Goal: Task Accomplishment & Management: Manage account settings

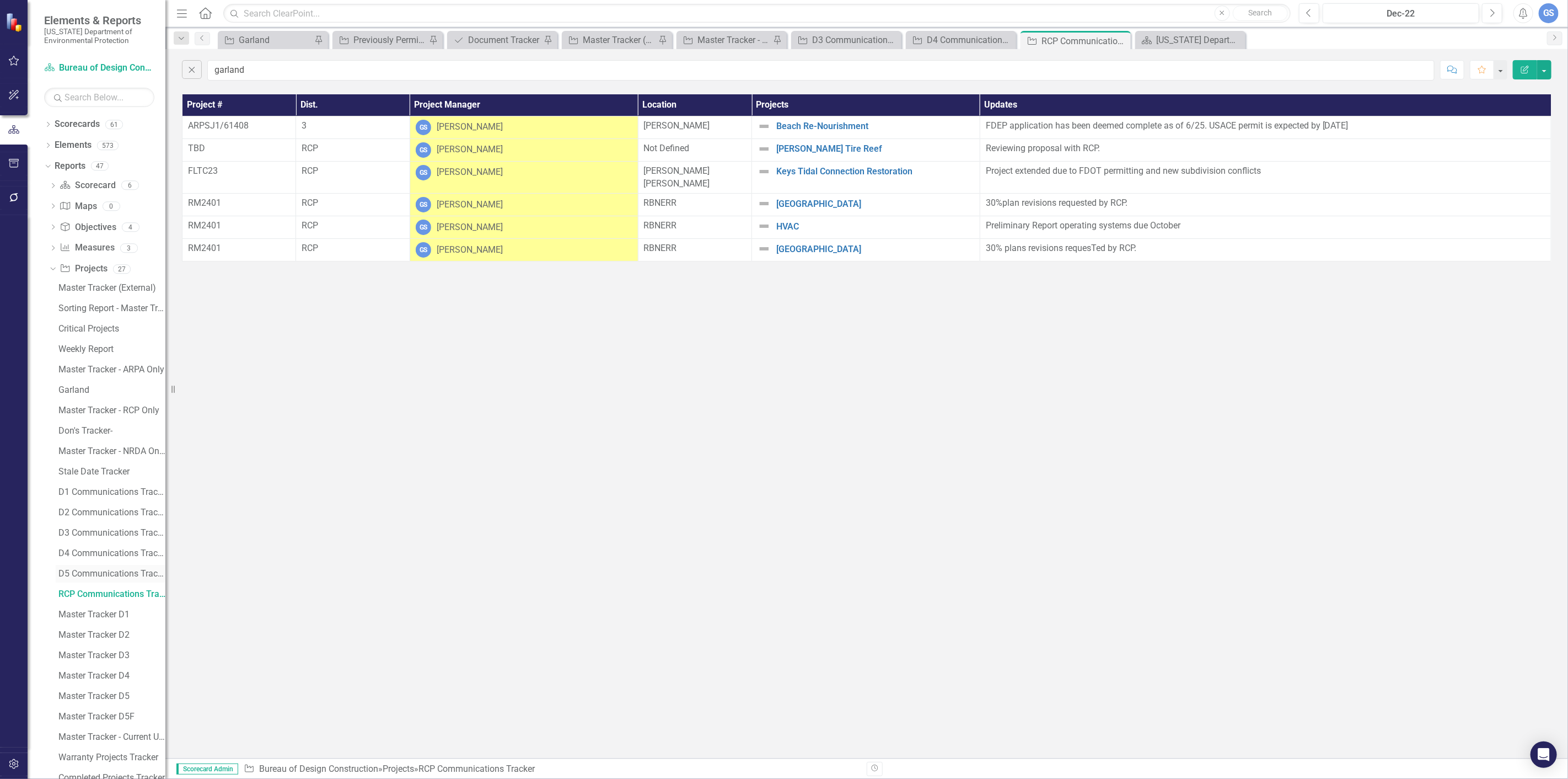
click at [67, 571] on div "D5 Communications Tracker" at bounding box center [112, 573] width 107 height 10
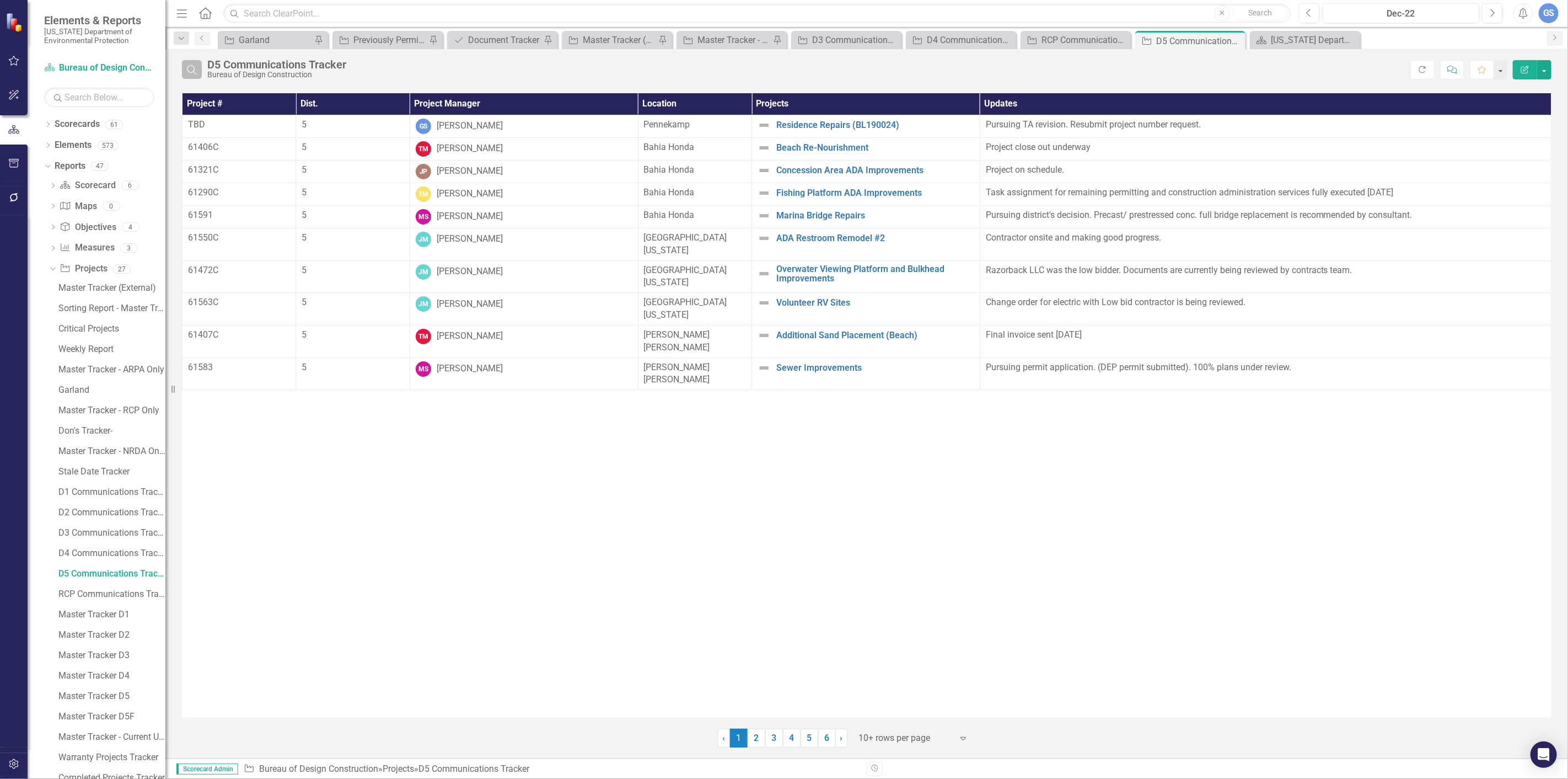
click at [191, 70] on icon "Search" at bounding box center [191, 69] width 12 height 10
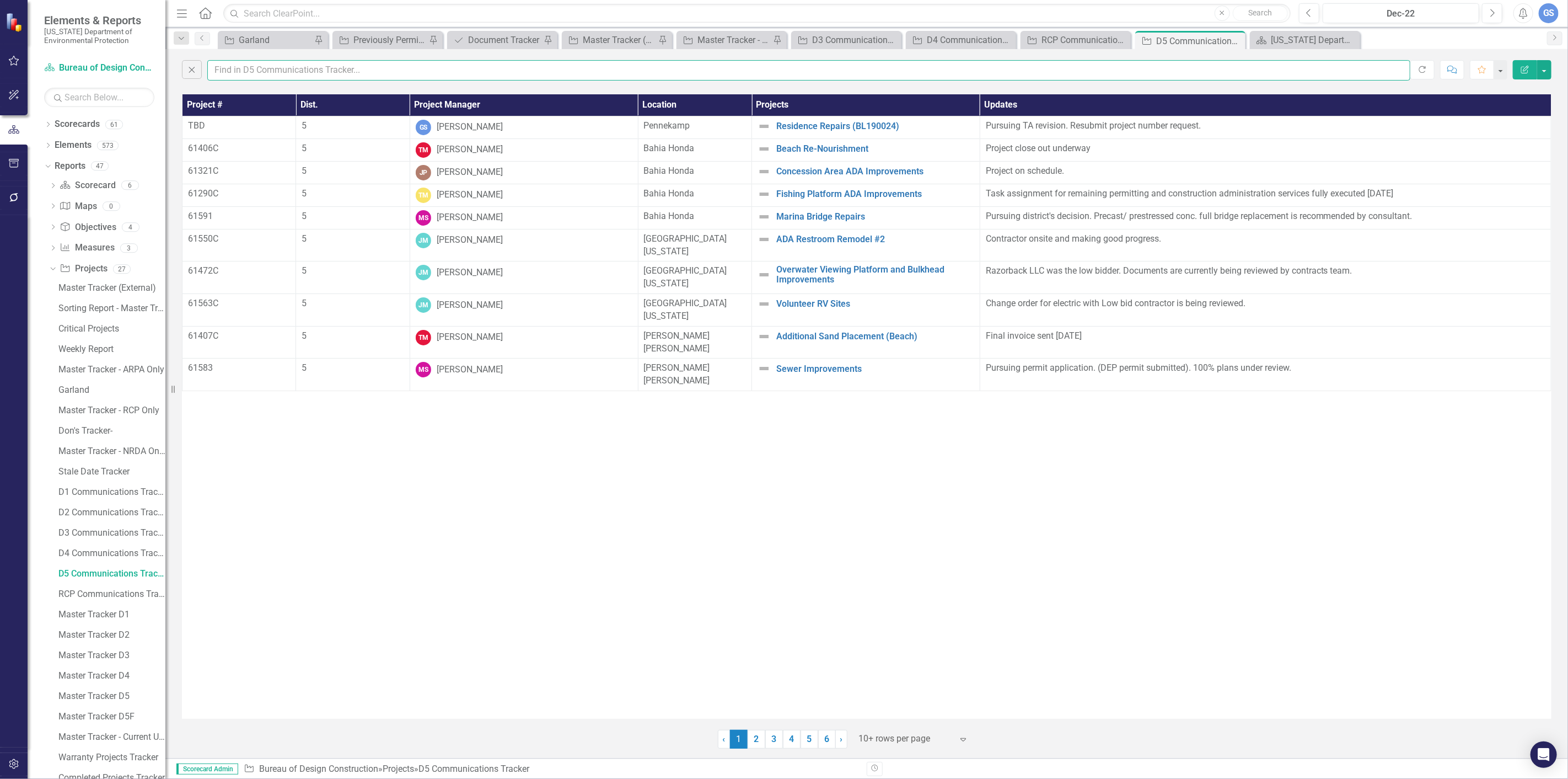
click at [244, 70] on input "text" at bounding box center [809, 70] width 1203 height 20
type input "garland"
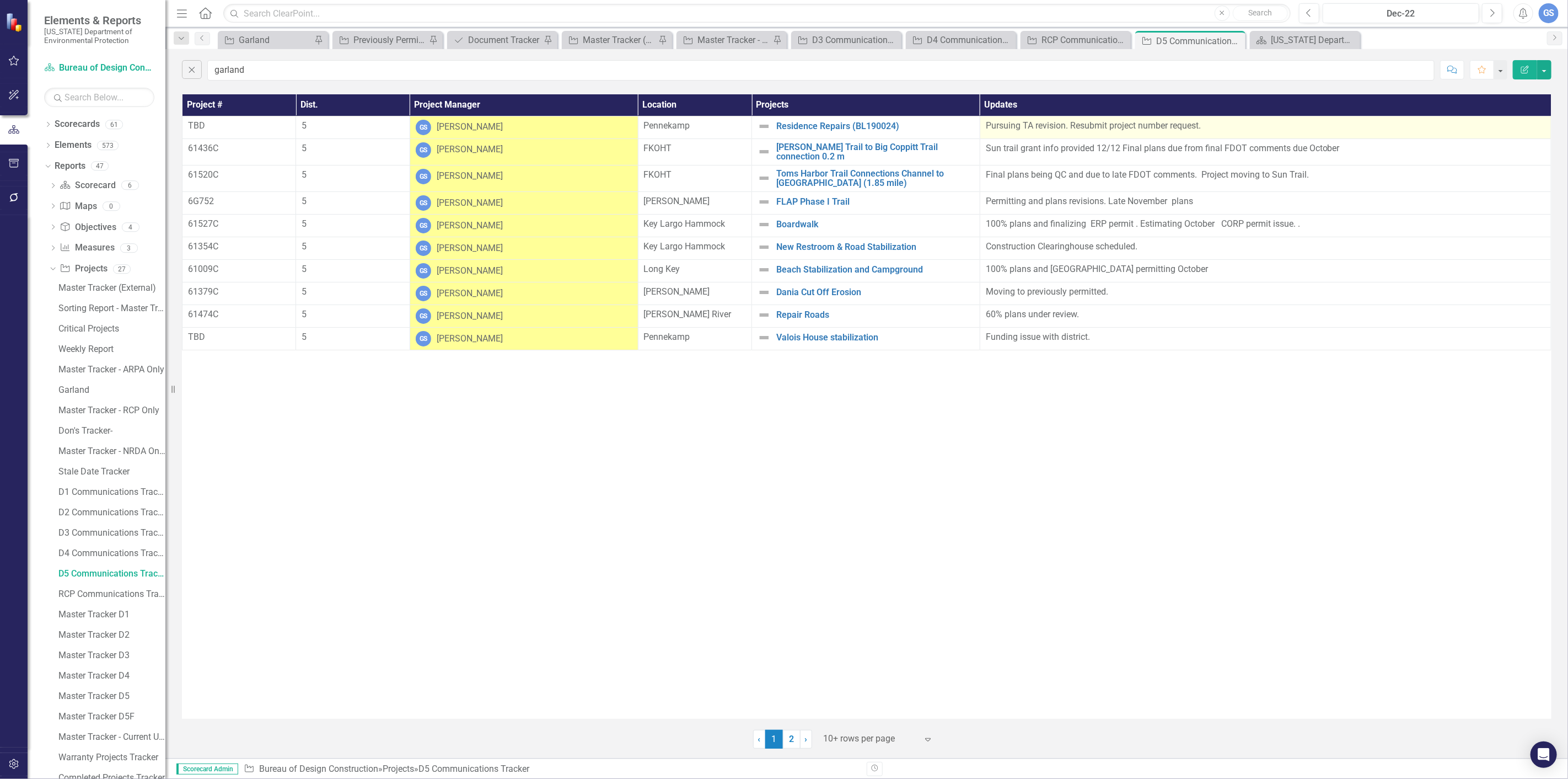
click at [1106, 125] on p "Pursuing TA revision. Resubmit project number request." at bounding box center [1266, 126] width 559 height 13
click at [1109, 123] on p "Pursuing TA revision. Resubmit project number request." at bounding box center [1266, 126] width 559 height 13
click at [1110, 125] on p "Pursuing TA revision. Resubmit project number request." at bounding box center [1266, 126] width 559 height 13
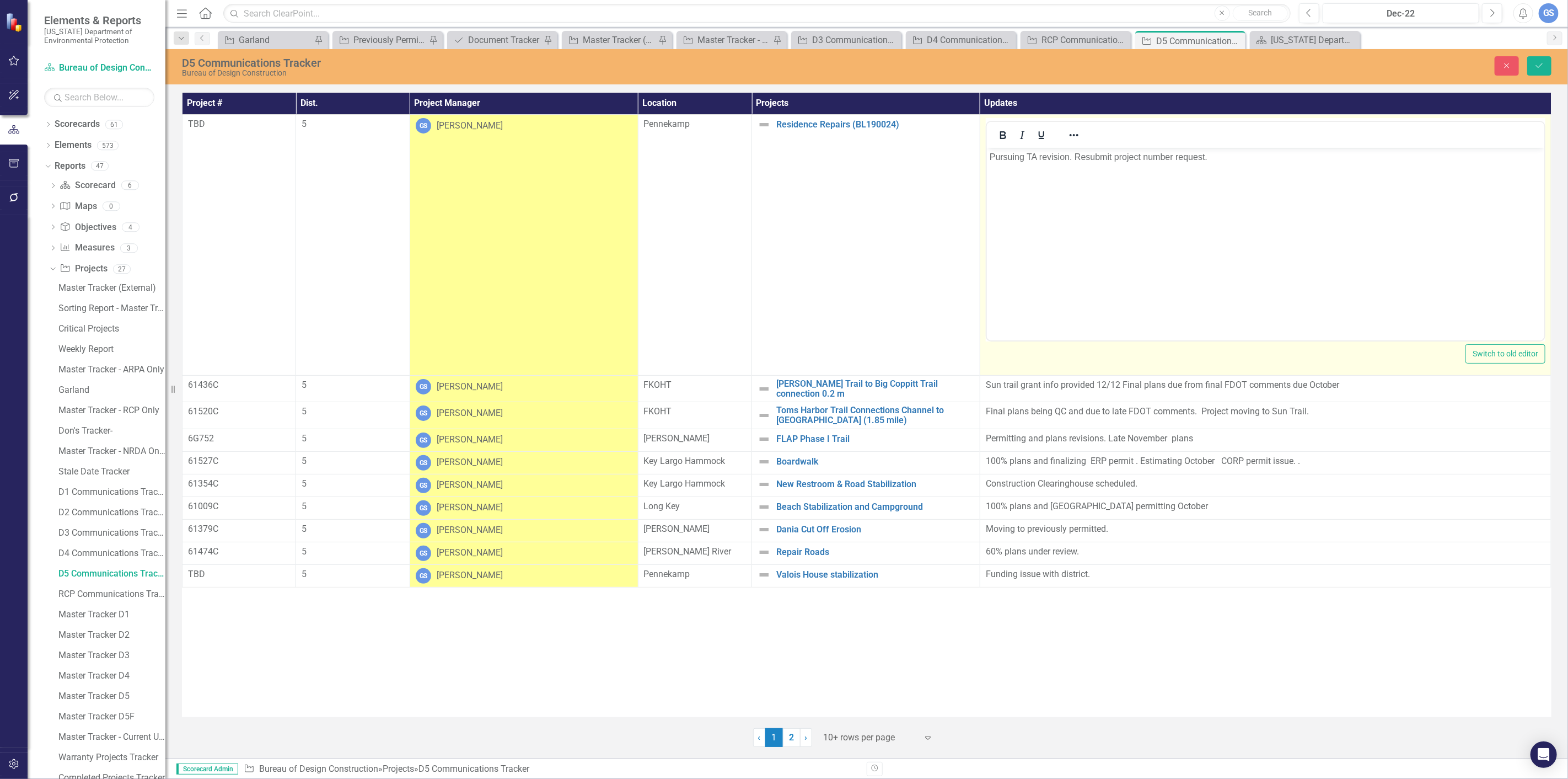
click at [1112, 156] on p "Pursuing TA revision. Resubmit project number request." at bounding box center [1265, 157] width 552 height 13
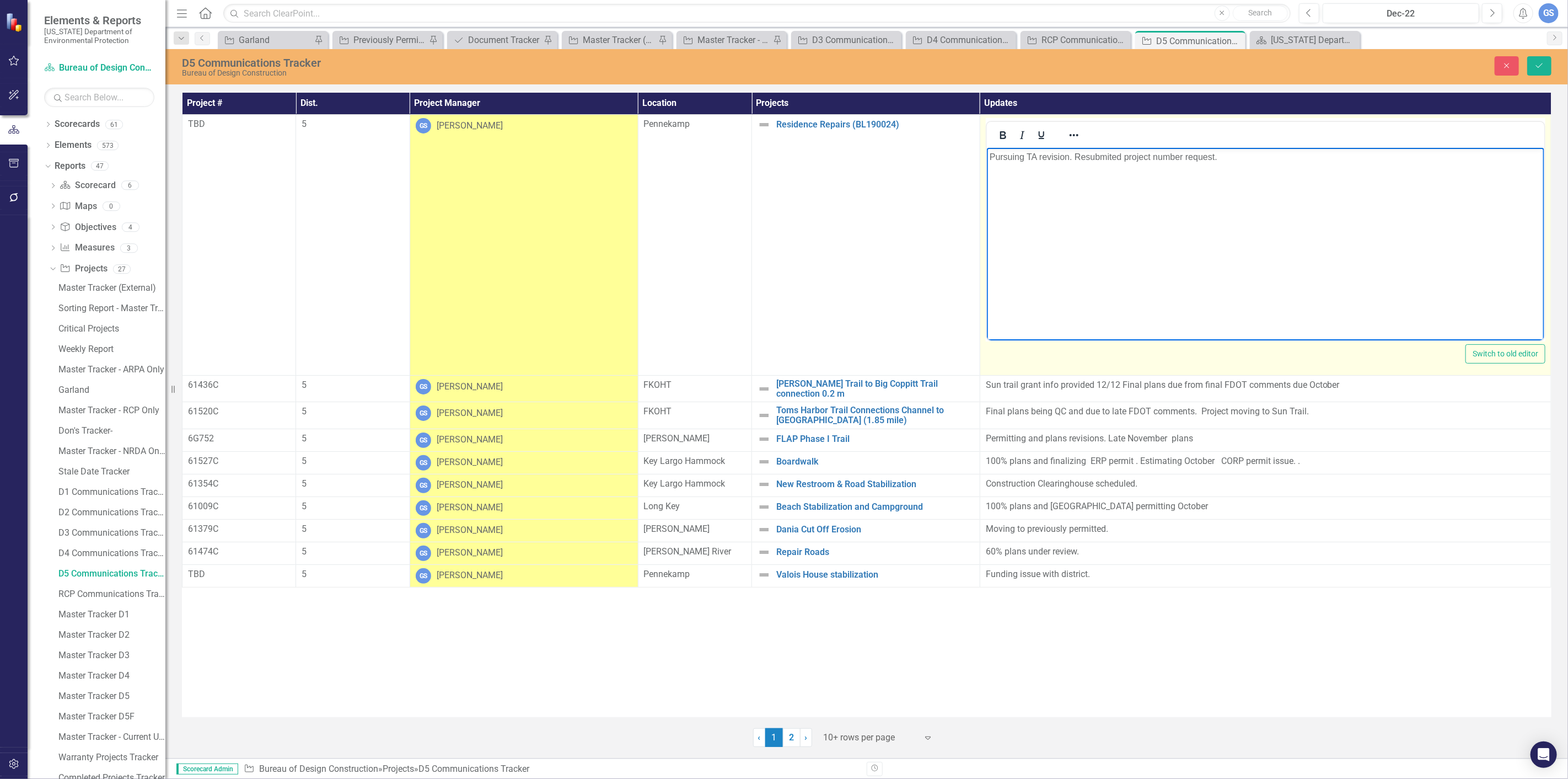
drag, startPoint x: 1112, startPoint y: 156, endPoint x: 1123, endPoint y: 153, distance: 11.4
click at [1113, 155] on p "Pursuing TA revision. Resubmited project number request." at bounding box center [1265, 157] width 552 height 13
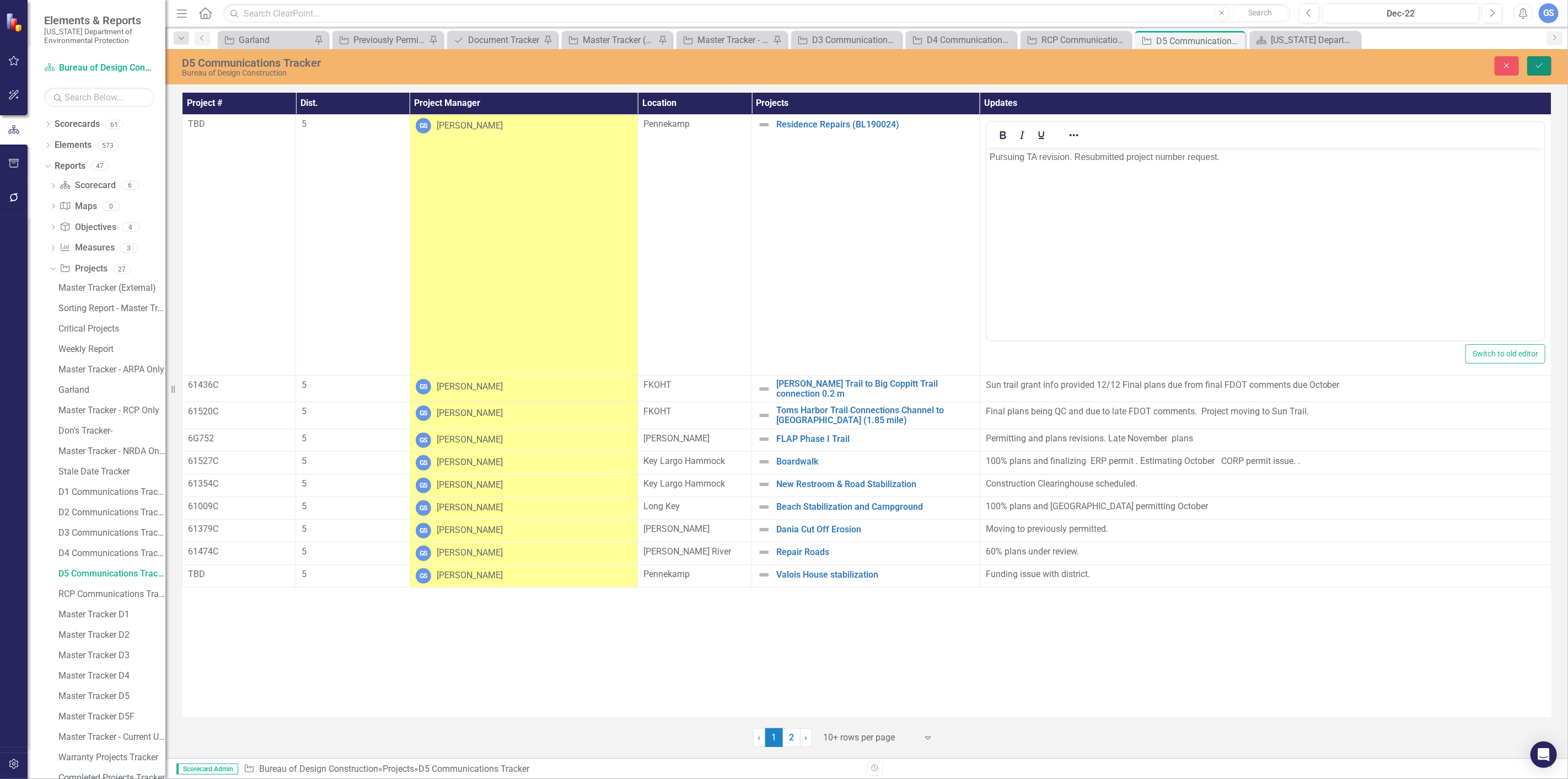
click at [1532, 64] on button "Save" at bounding box center [1539, 66] width 24 height 19
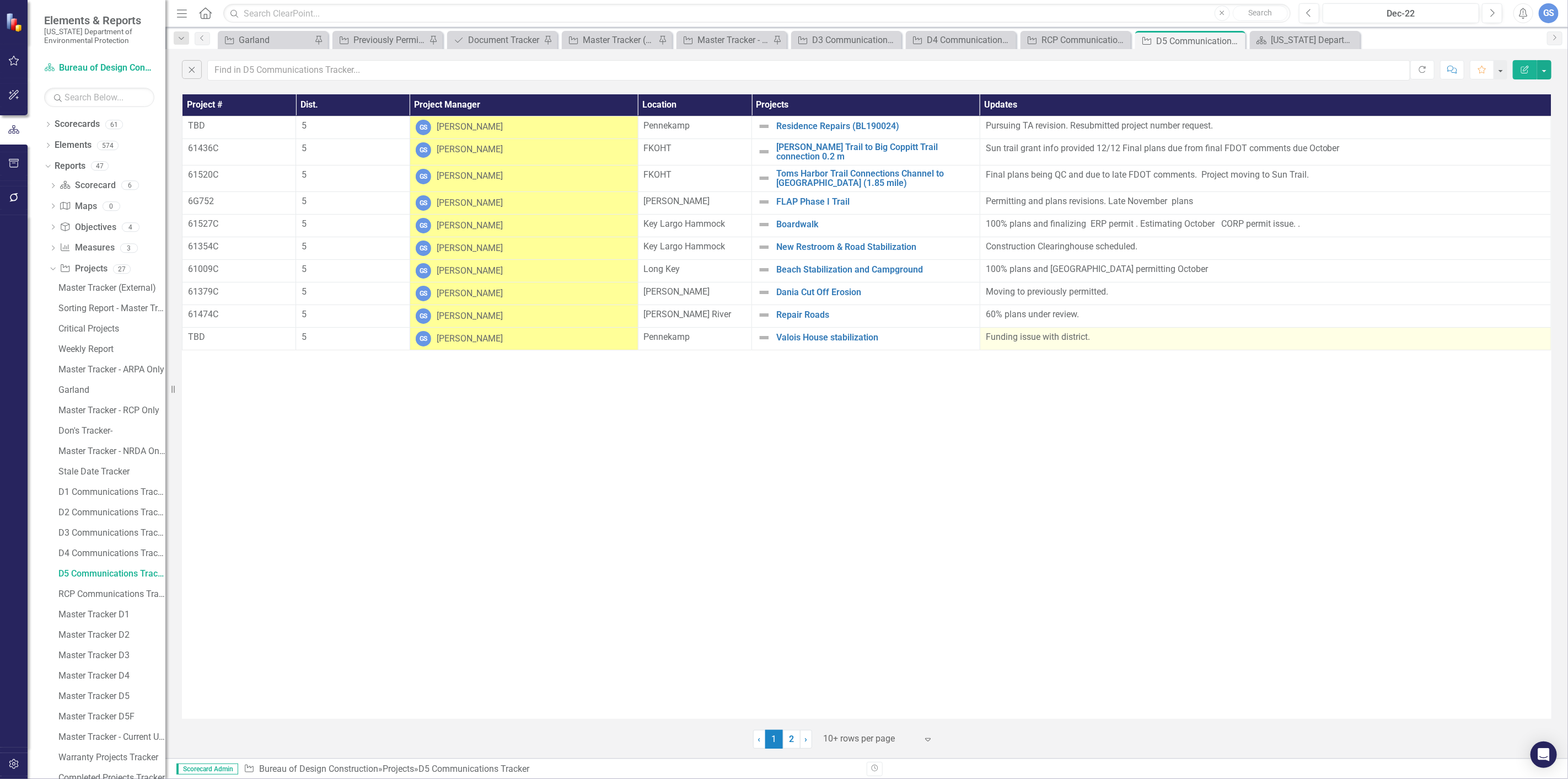
click at [1092, 332] on p "Funding issue with district." at bounding box center [1266, 338] width 559 height 13
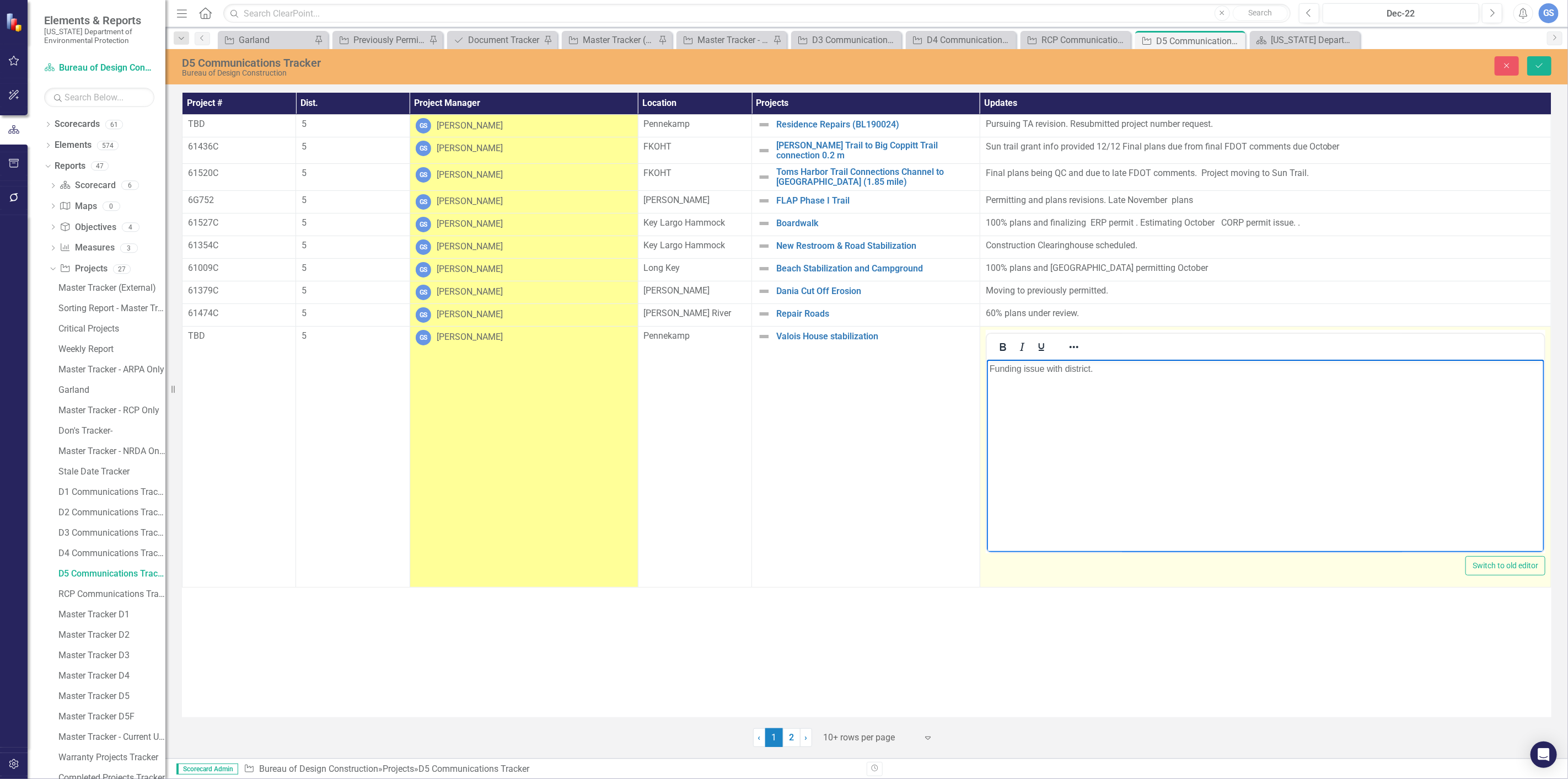
click at [1099, 372] on p "Funding issue with district." at bounding box center [1265, 368] width 552 height 13
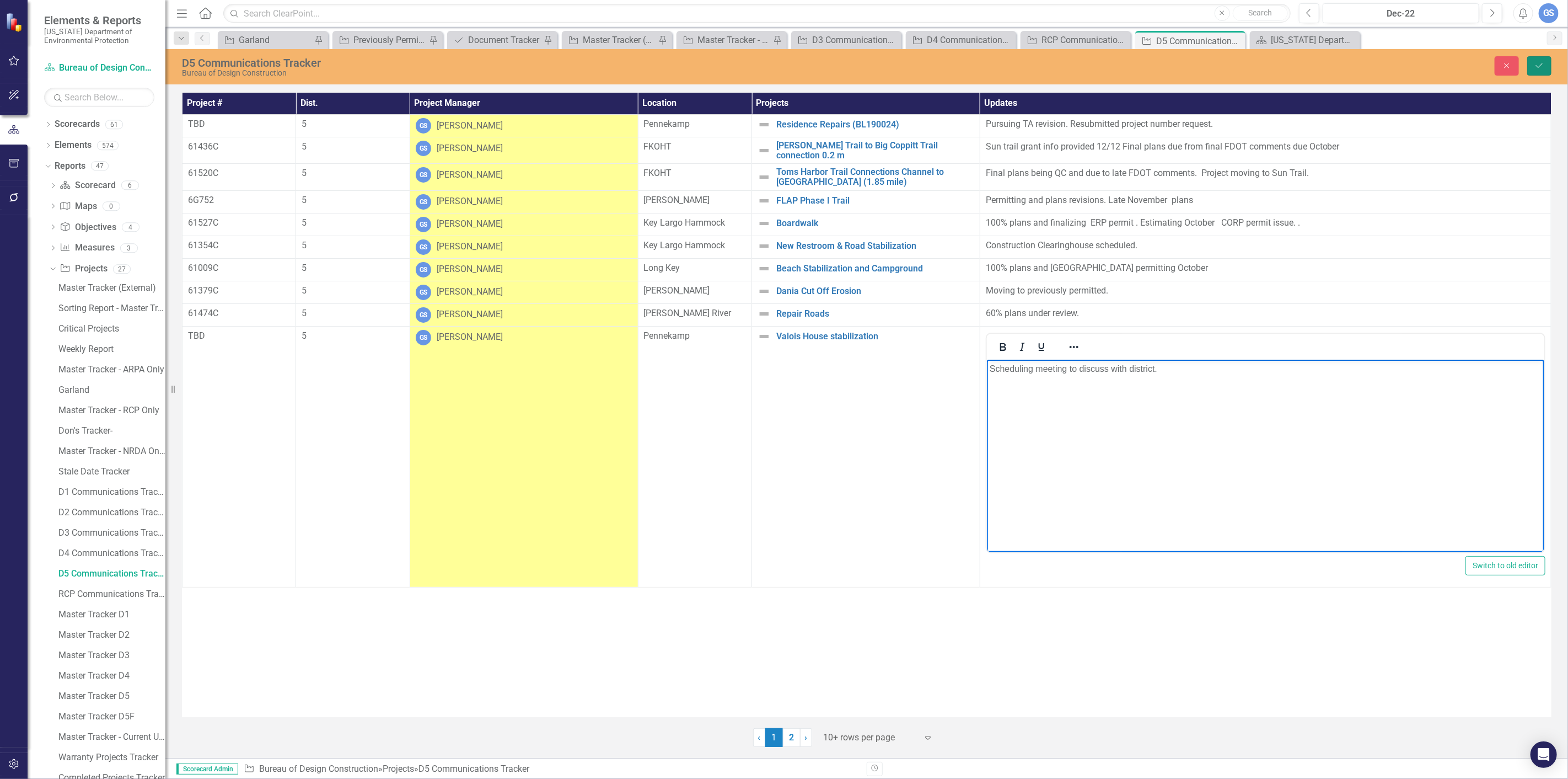
click at [1530, 62] on button "Save" at bounding box center [1539, 66] width 24 height 19
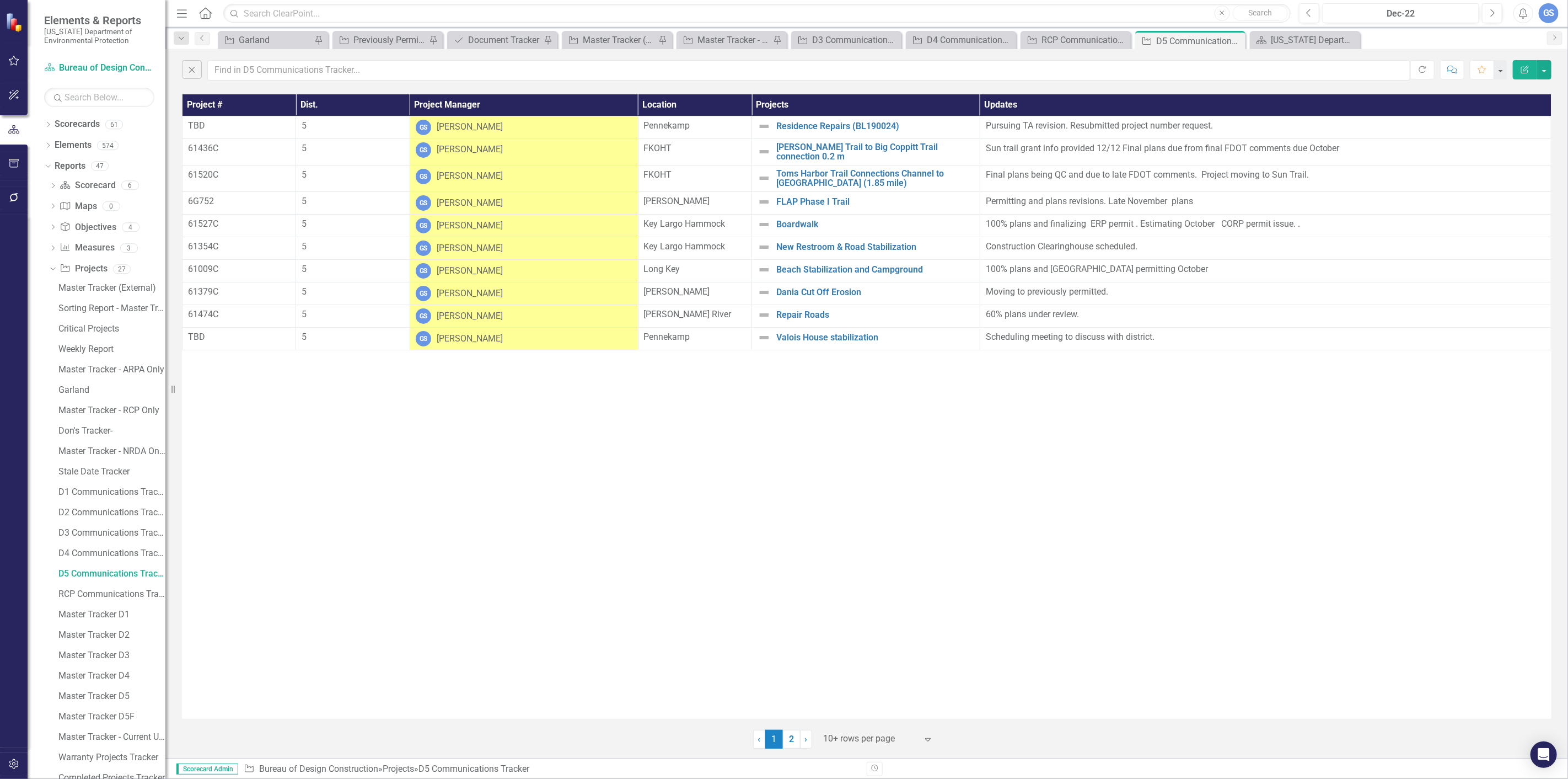
drag, startPoint x: 868, startPoint y: 677, endPoint x: 835, endPoint y: 700, distance: 40.2
click at [859, 688] on div "Project # Dist. Project Manager Location Projects Updates TBD 5 GS Garland Sand…" at bounding box center [866, 406] width 1370 height 624
click at [930, 589] on div "Project # Dist. Project Manager Location Projects Updates TBD 5 GS Garland Sand…" at bounding box center [866, 406] width 1370 height 624
click at [789, 736] on link "2" at bounding box center [792, 739] width 18 height 19
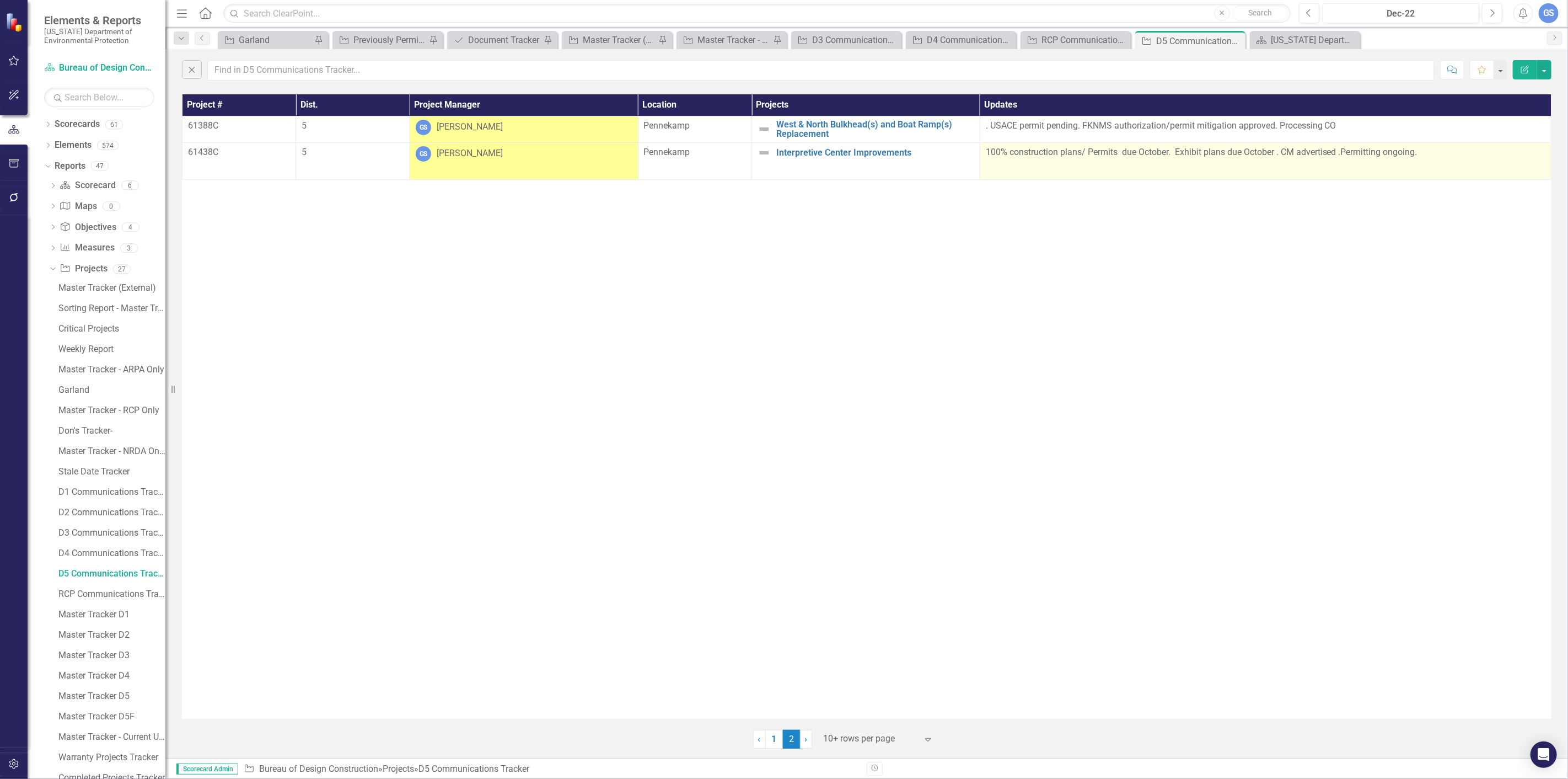
click at [1277, 152] on p "100% construction plans/ Permits due October. Exhibit plans due October . CM ad…" at bounding box center [1266, 153] width 559 height 15
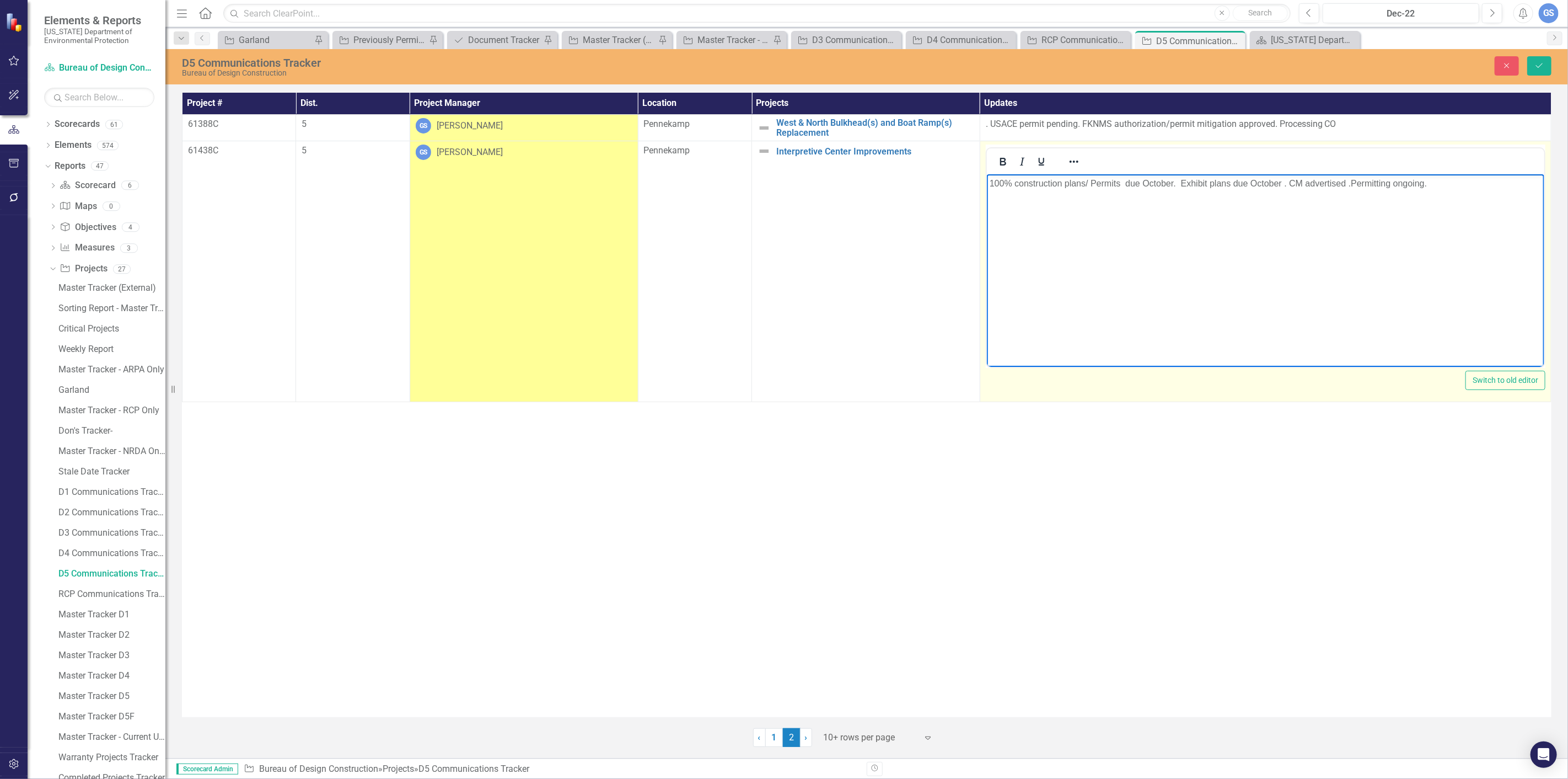
click at [1279, 183] on p "100% construction plans/ Permits due October. Exhibit plans due October . CM ad…" at bounding box center [1265, 184] width 552 height 13
click at [1251, 182] on p "100% construction plans/ Permits due October. Exhibit plans duer . CM advertise…" at bounding box center [1265, 184] width 552 height 13
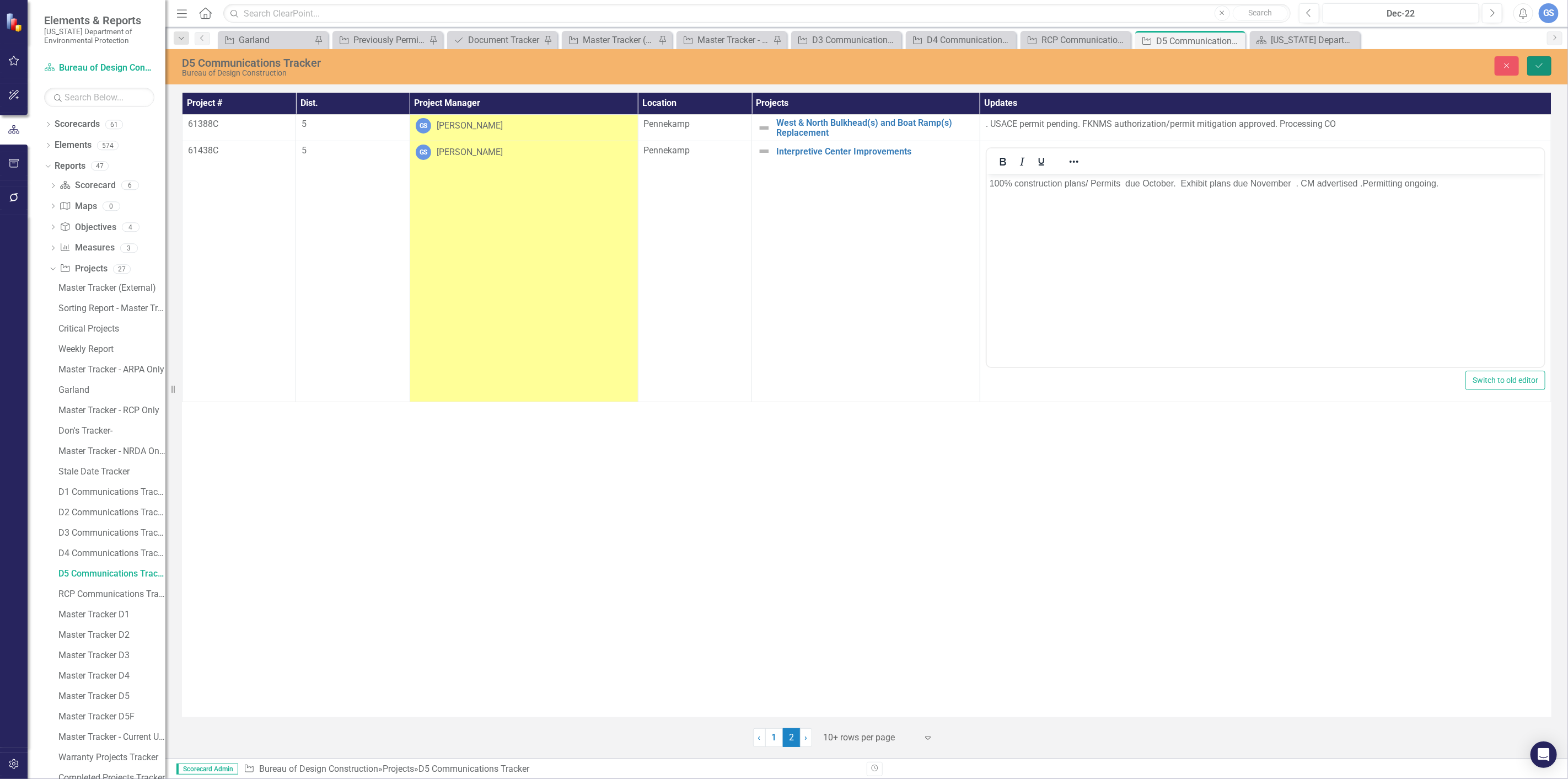
click at [1539, 59] on button "Save" at bounding box center [1539, 66] width 24 height 19
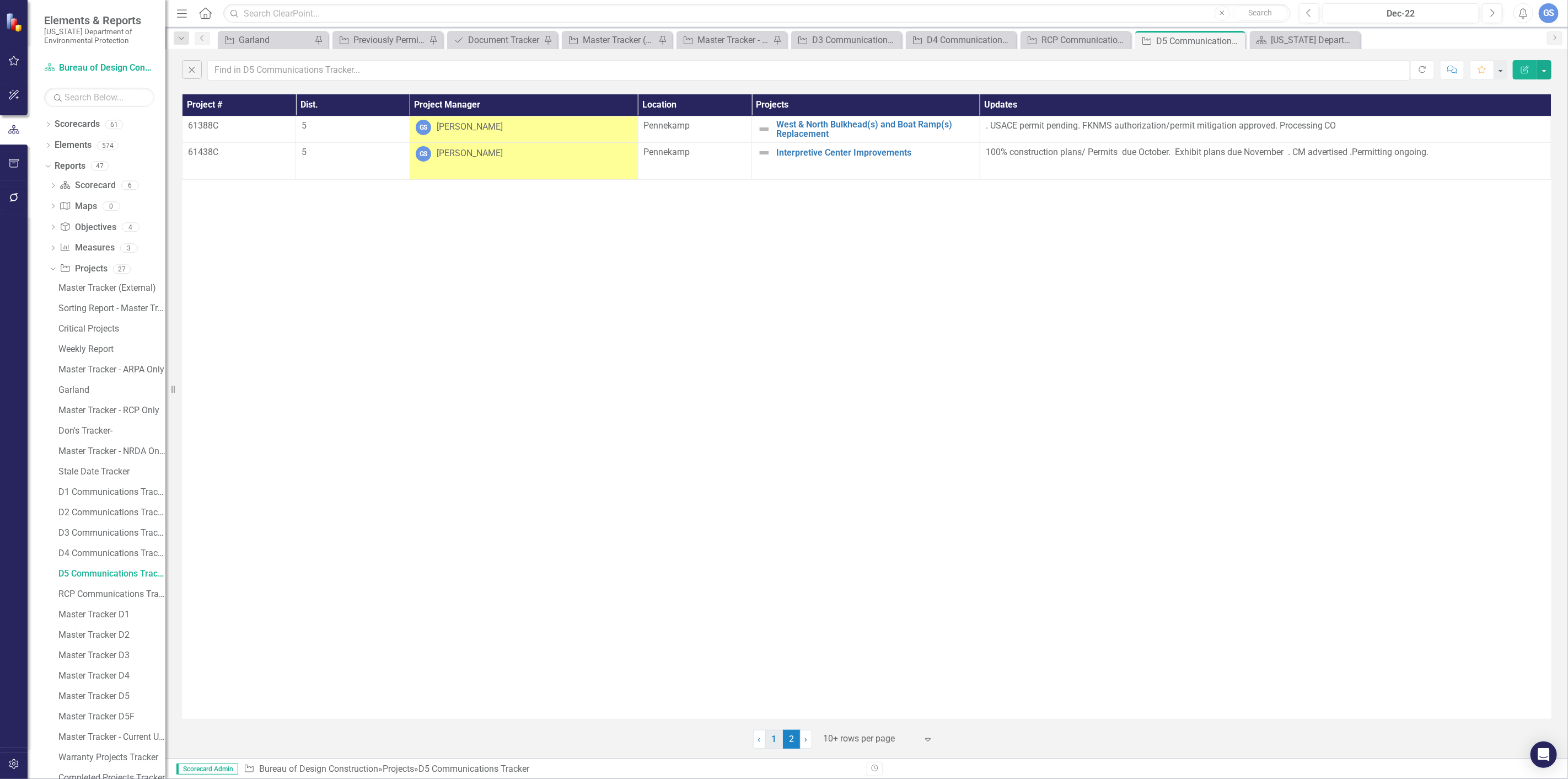
click at [776, 736] on link "1" at bounding box center [774, 739] width 18 height 19
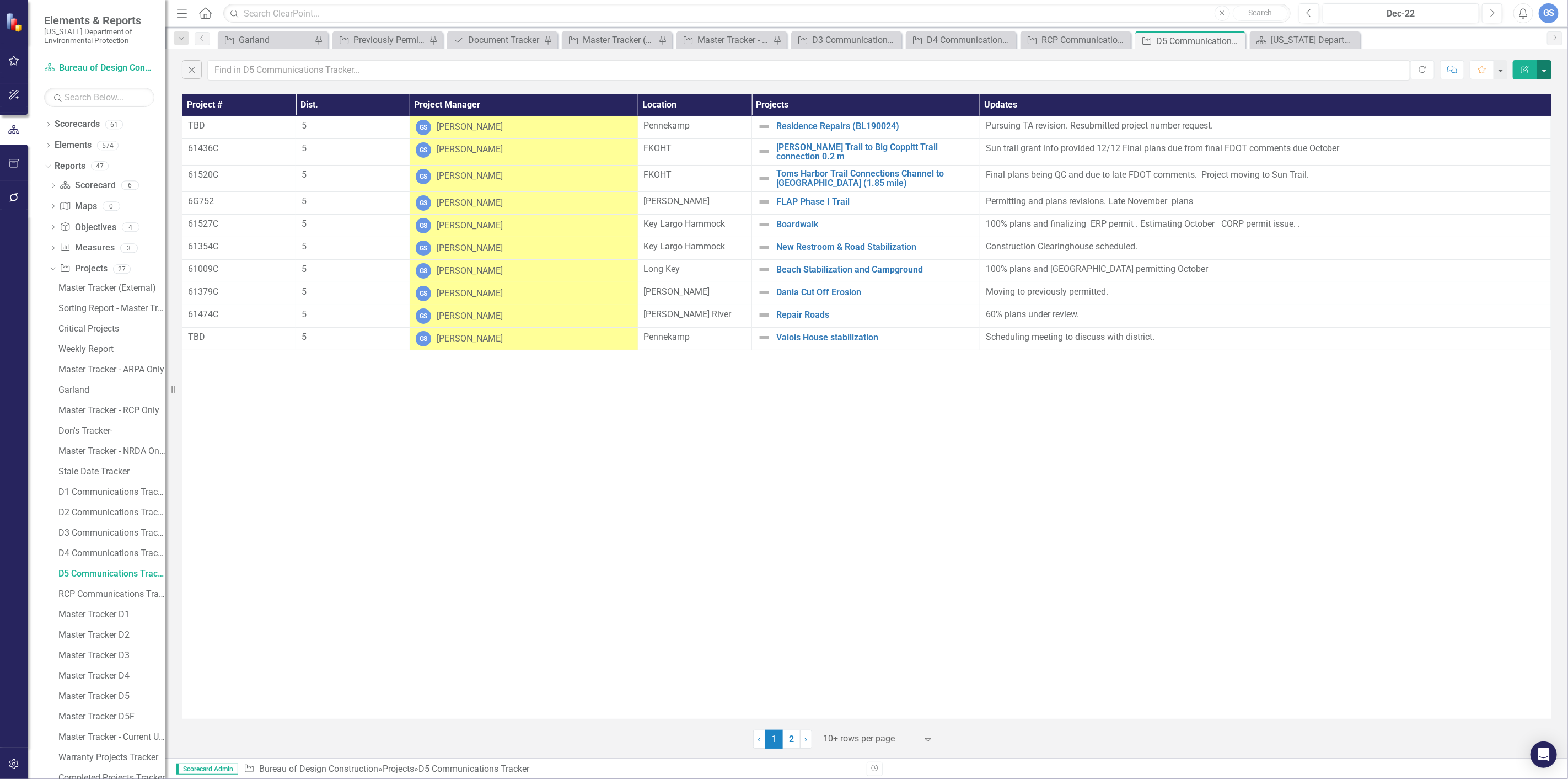
click at [1543, 68] on button "button" at bounding box center [1545, 70] width 14 height 19
click at [1506, 107] on link "PDF Export to PDF" at bounding box center [1508, 112] width 87 height 20
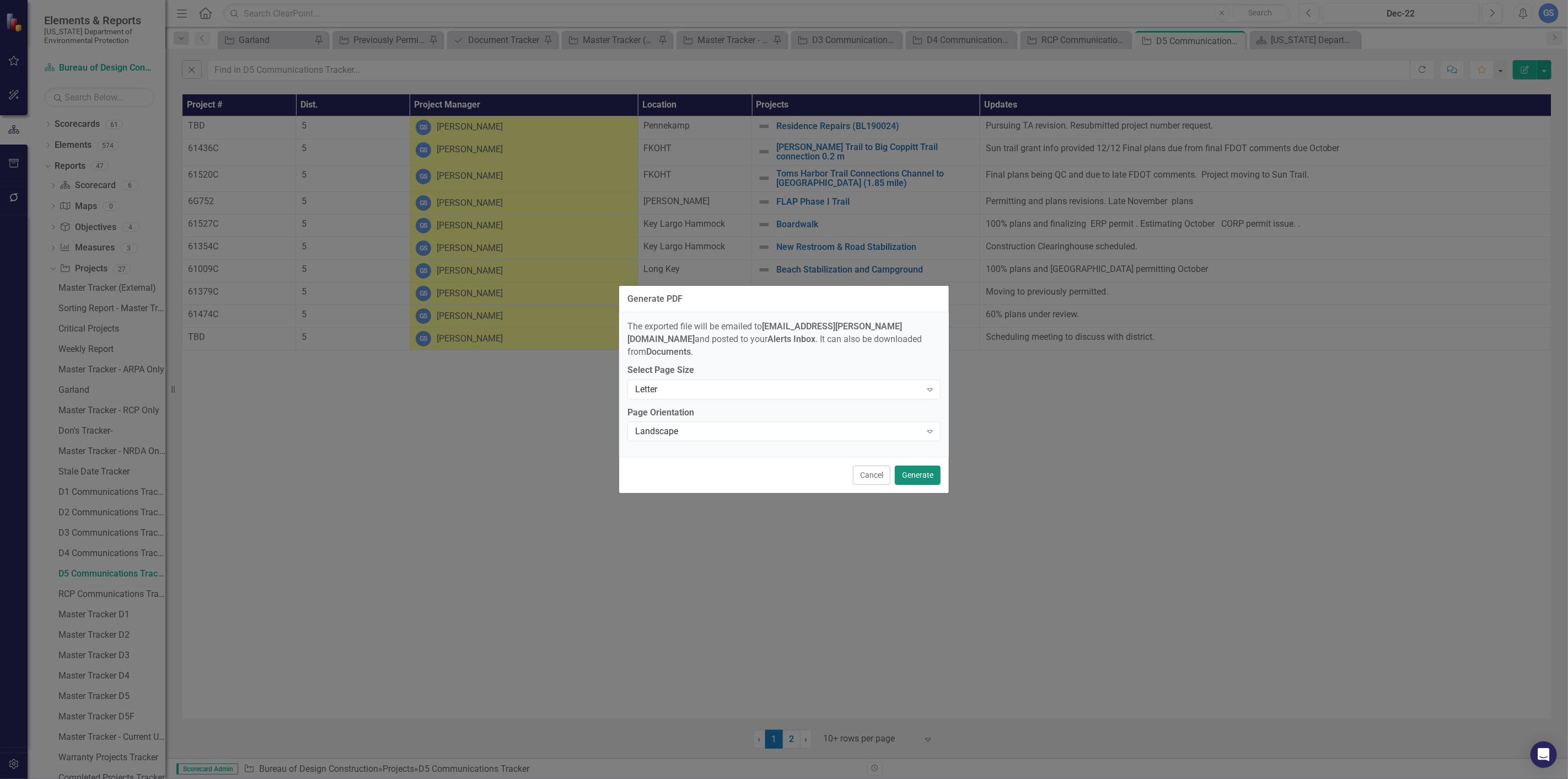
click at [920, 465] on button "Generate" at bounding box center [918, 475] width 46 height 19
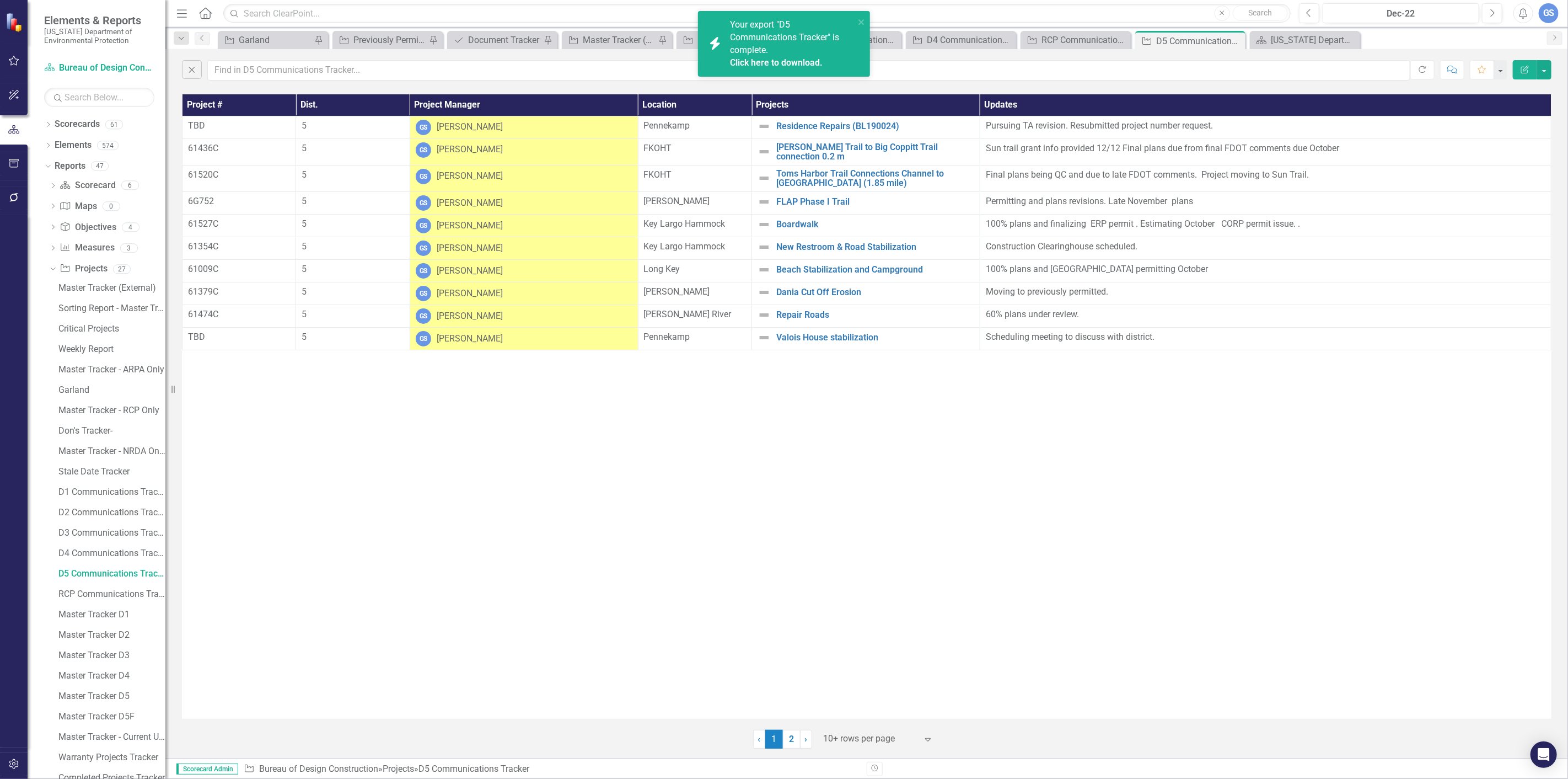
click at [751, 59] on link "Click here to download." at bounding box center [776, 62] width 93 height 10
click at [1545, 67] on button "button" at bounding box center [1545, 70] width 14 height 19
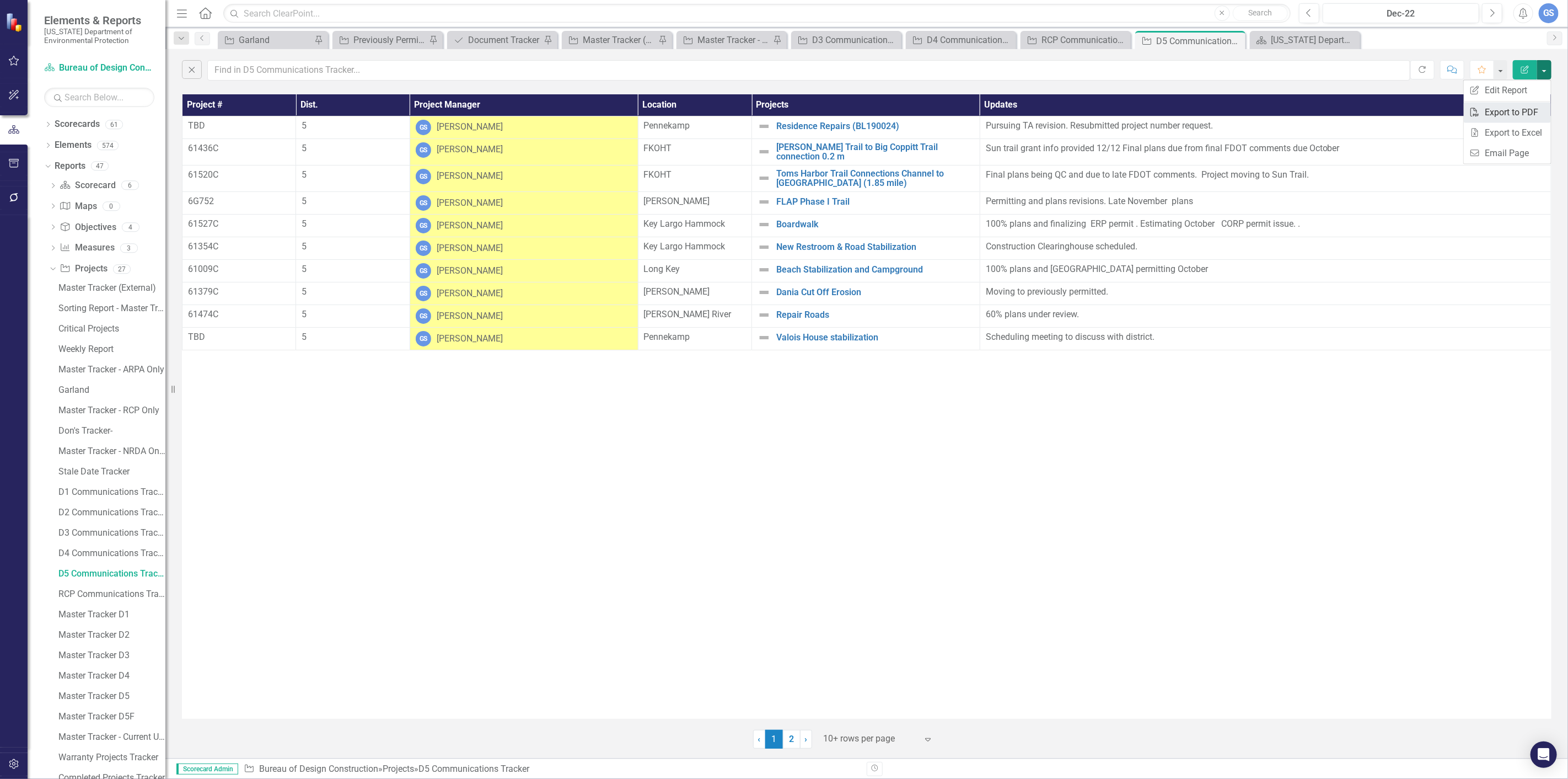
click at [1506, 108] on link "PDF Export to PDF" at bounding box center [1508, 112] width 87 height 20
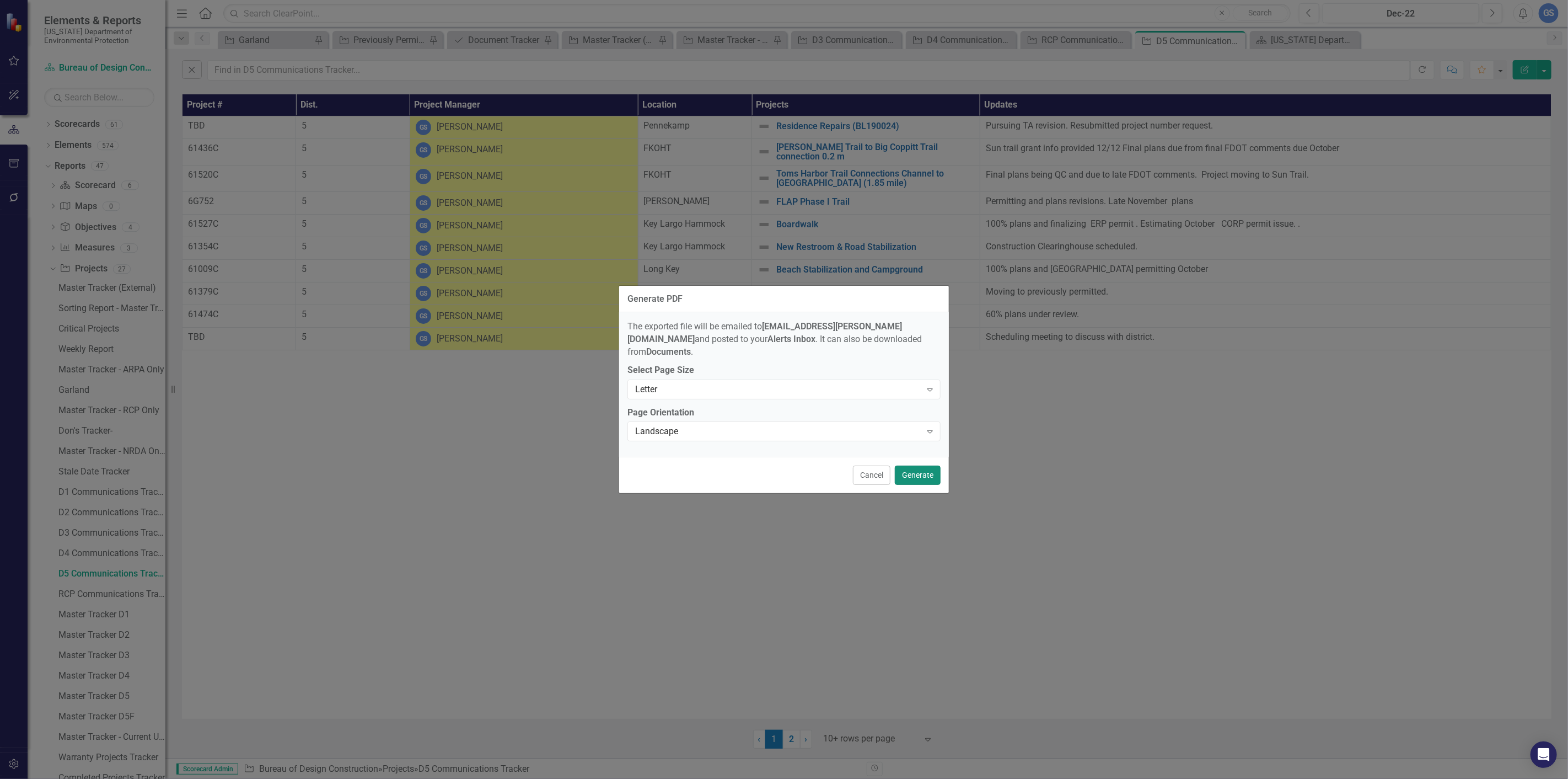
click at [913, 465] on button "Generate" at bounding box center [918, 475] width 46 height 19
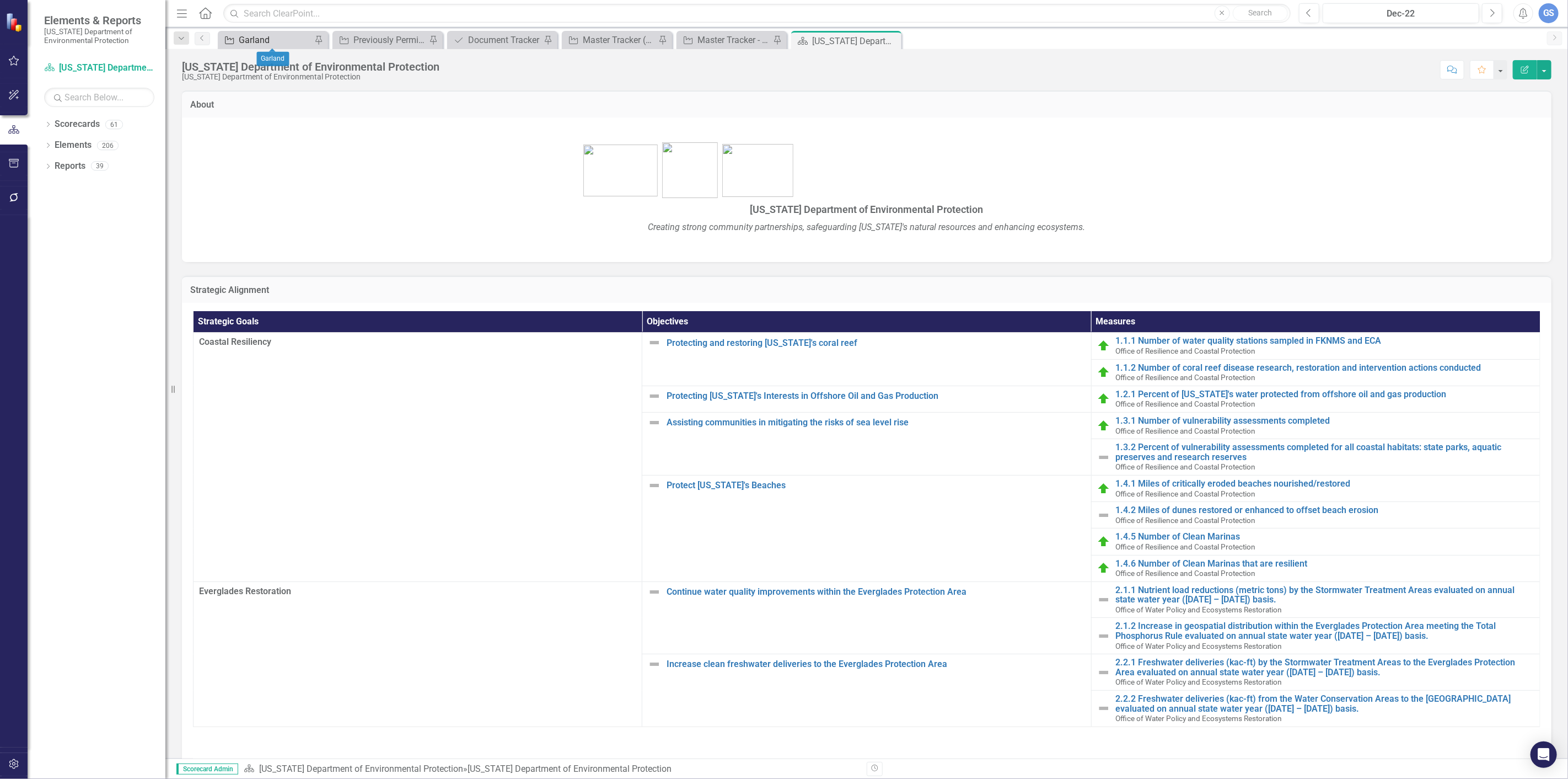
click at [262, 34] on div "Garland" at bounding box center [275, 40] width 73 height 14
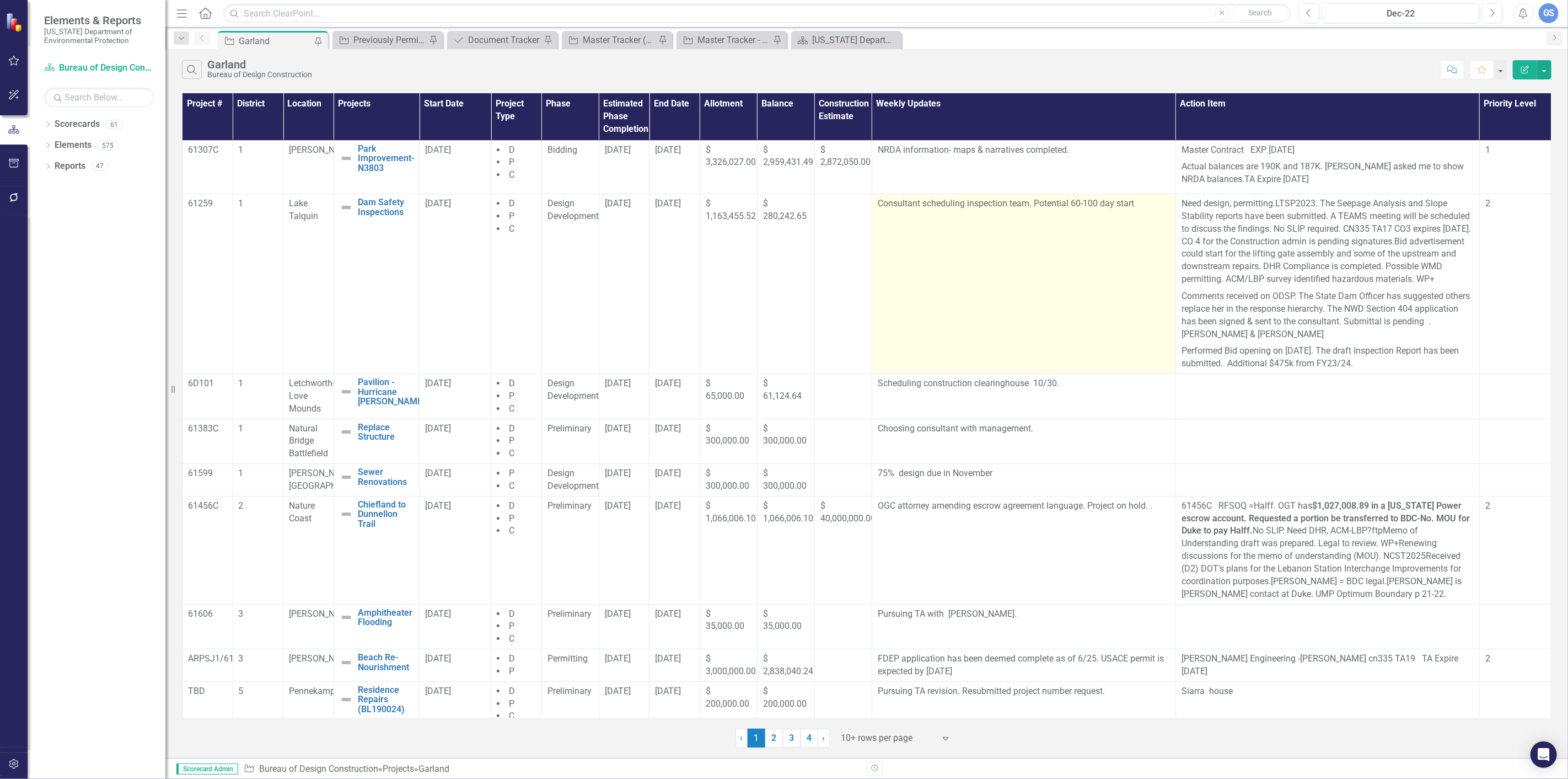
click at [1068, 212] on td "Consultant scheduling inspection team. Potential 60-100 day start" at bounding box center [1023, 284] width 304 height 180
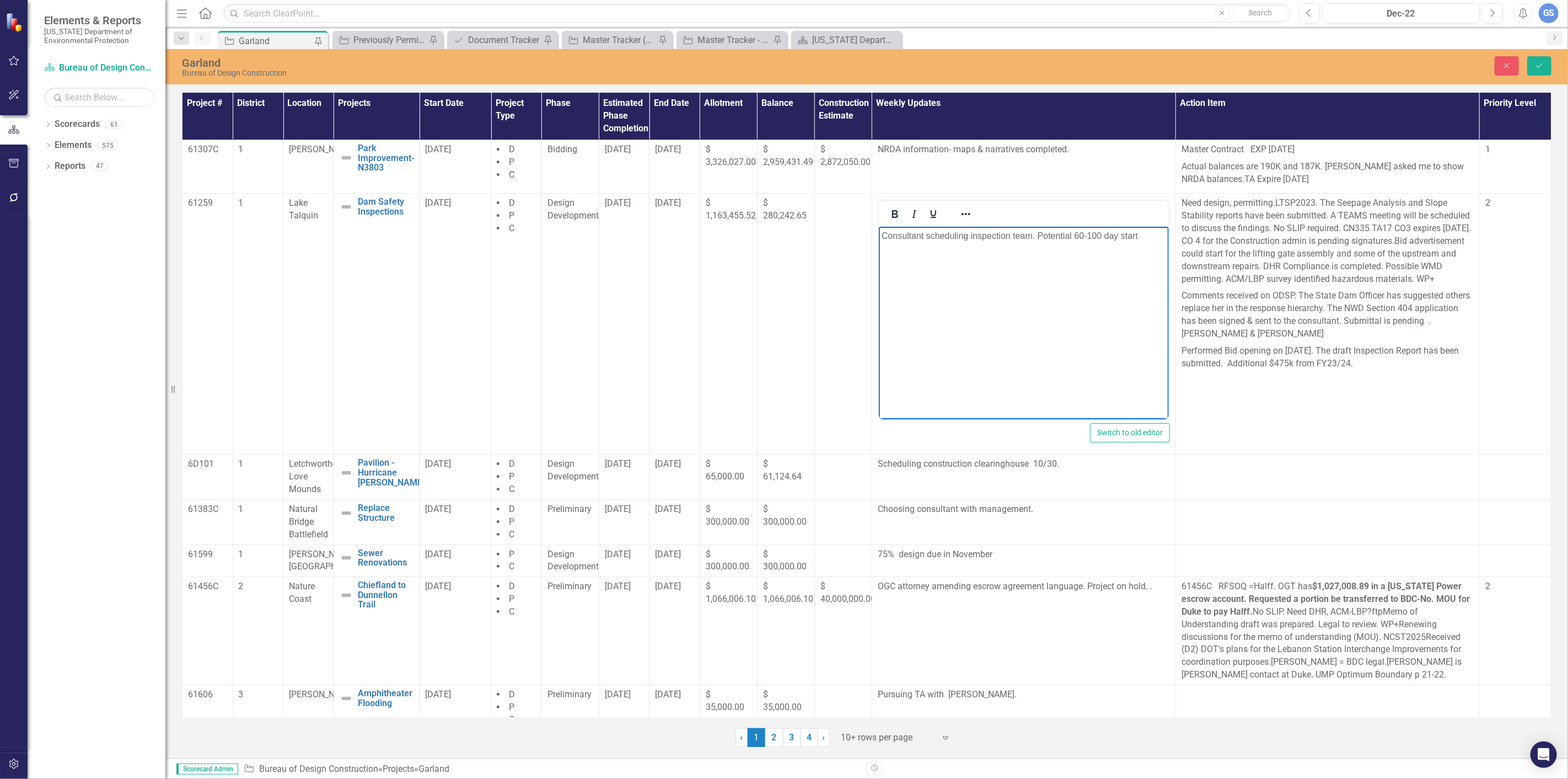
drag, startPoint x: 1139, startPoint y: 237, endPoint x: 882, endPoint y: 247, distance: 257.2
click at [882, 247] on body "Consultant scheduling inspection team. Potential 60-100 day start" at bounding box center [1023, 309] width 290 height 166
click at [886, 240] on p "Rich Text Area. Press ALT-0 for help." at bounding box center [1023, 236] width 284 height 13
click at [1537, 68] on icon "Save" at bounding box center [1539, 66] width 10 height 8
